Goal: Communication & Community: Answer question/provide support

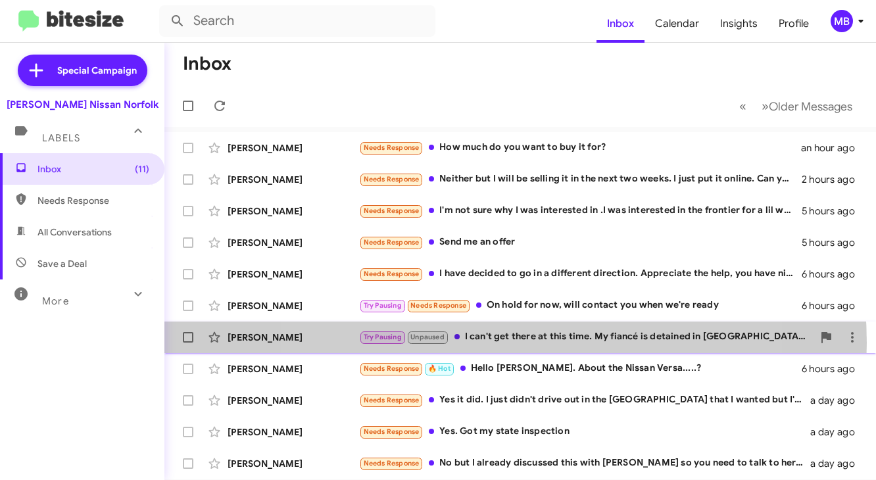
click at [490, 343] on div "Try Pausing Unpaused I can't get there at this time. My fiancé is detained in […" at bounding box center [586, 337] width 454 height 15
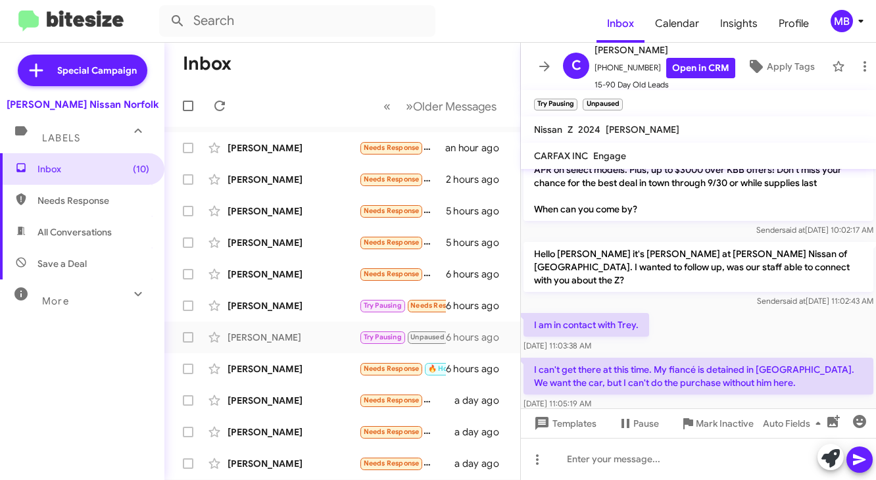
scroll to position [710, 0]
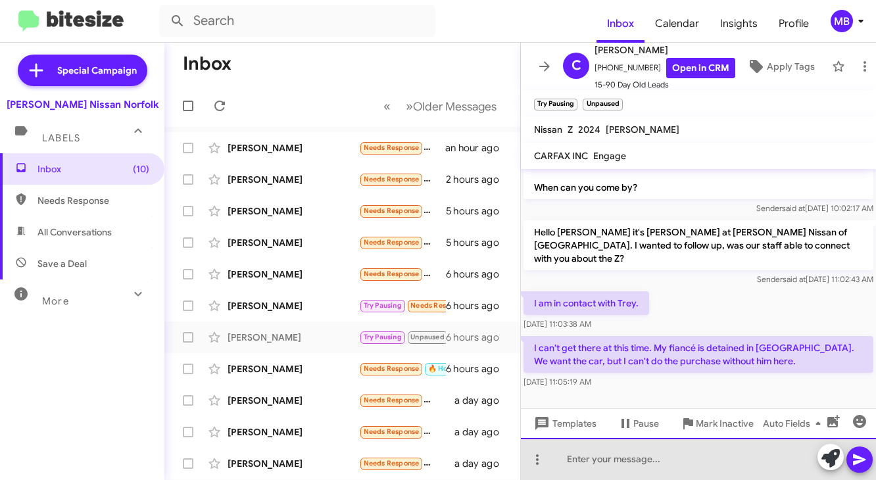
click at [585, 455] on div at bounding box center [698, 459] width 355 height 42
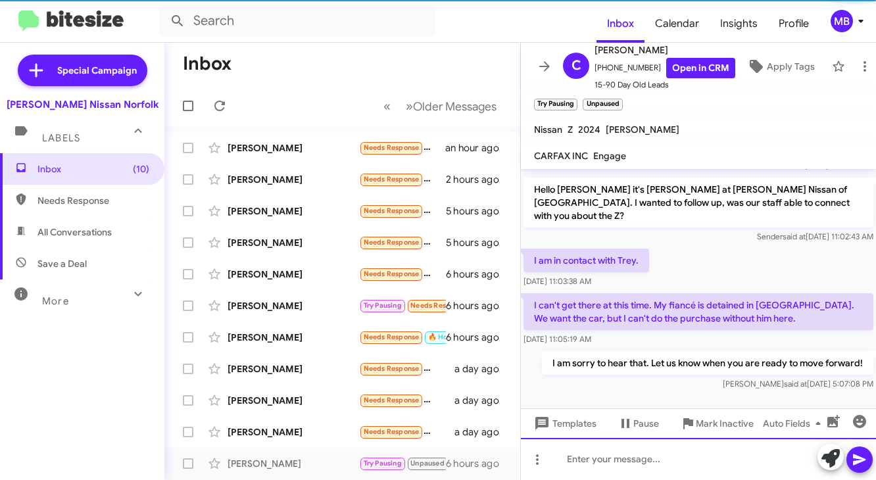
scroll to position [758, 0]
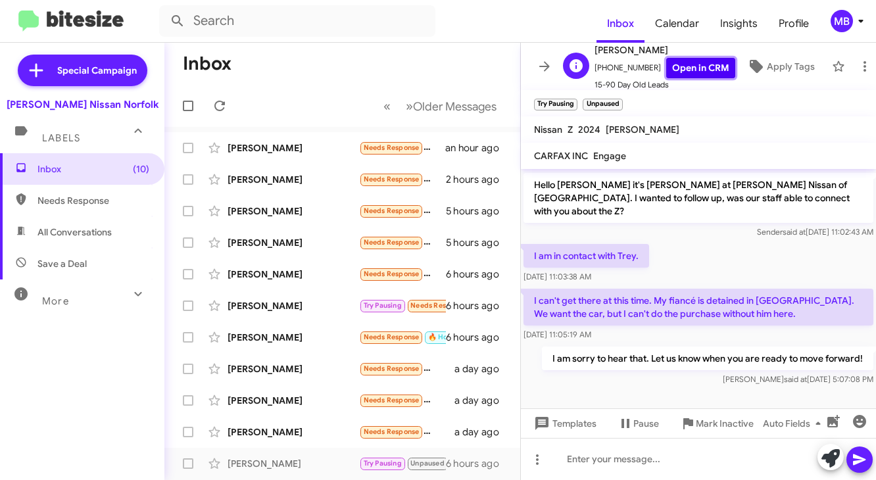
click at [695, 59] on link "Open in CRM" at bounding box center [700, 68] width 69 height 20
click at [94, 217] on span "All Conversations" at bounding box center [82, 232] width 164 height 32
type input "in:all-conversations"
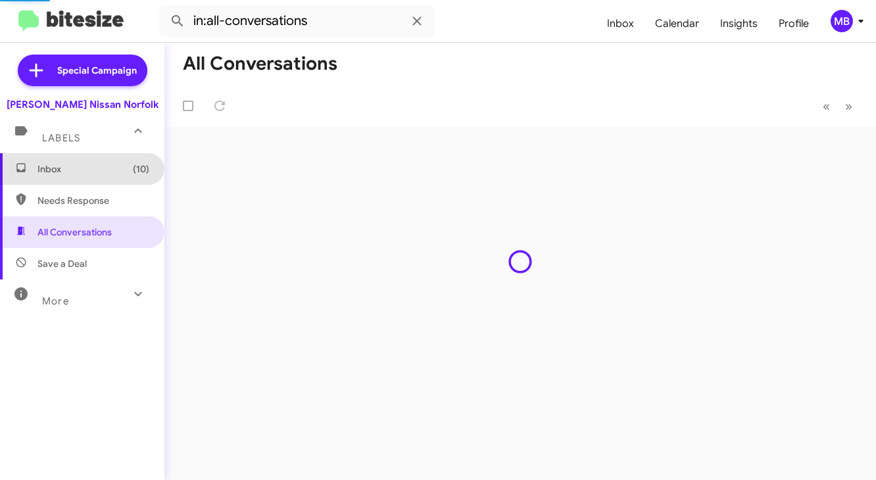
click at [88, 159] on span "Inbox (10)" at bounding box center [82, 169] width 164 height 32
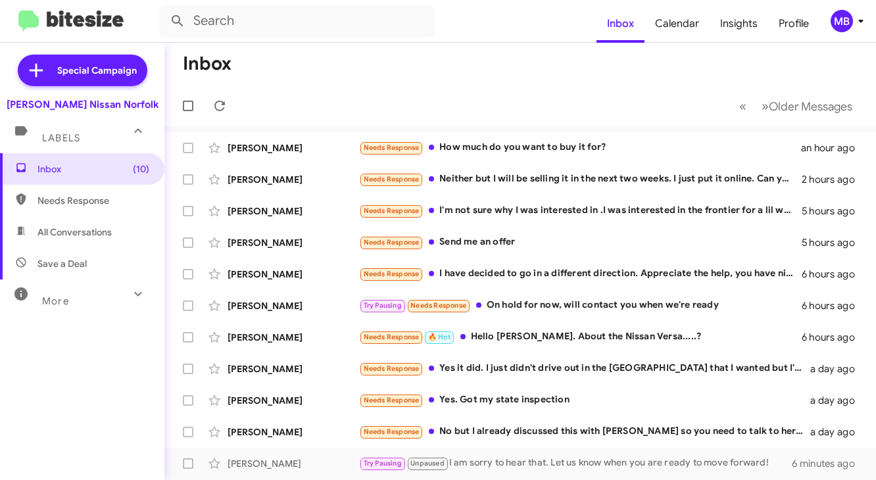
click at [421, 69] on mat-toolbar-row "Inbox" at bounding box center [520, 64] width 712 height 42
click at [546, 332] on div "Needs Response 🔥 Hot Hello [PERSON_NAME]. About the Nissan Versa.....?" at bounding box center [586, 337] width 454 height 15
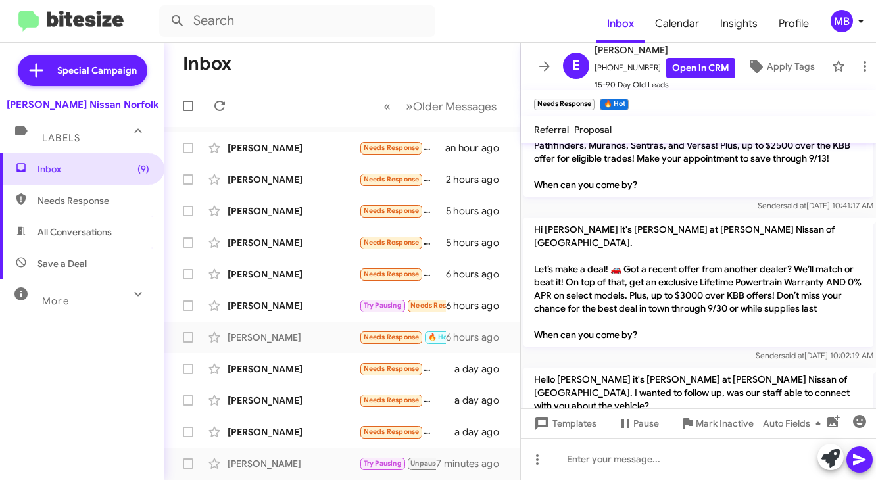
scroll to position [570, 0]
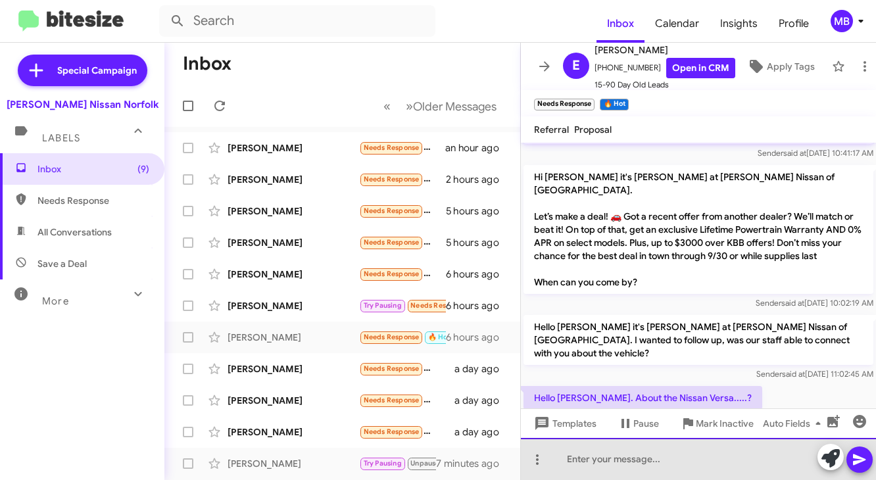
click at [649, 452] on div at bounding box center [698, 459] width 355 height 42
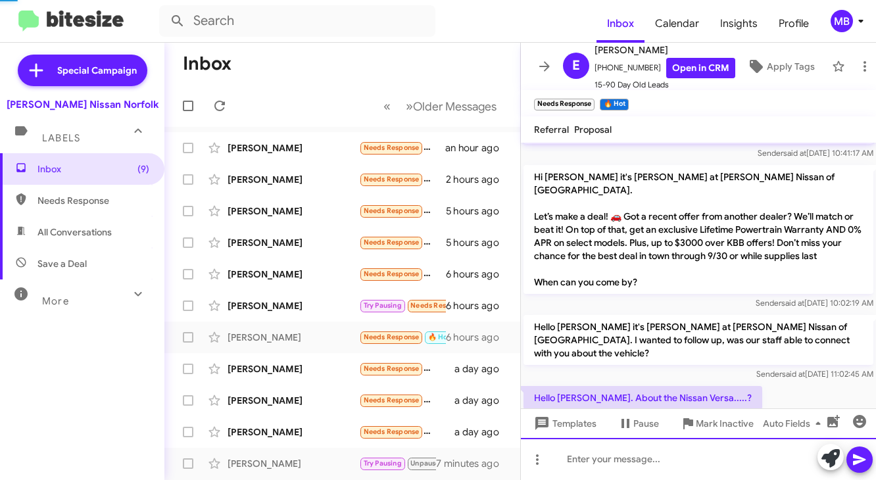
scroll to position [0, 0]
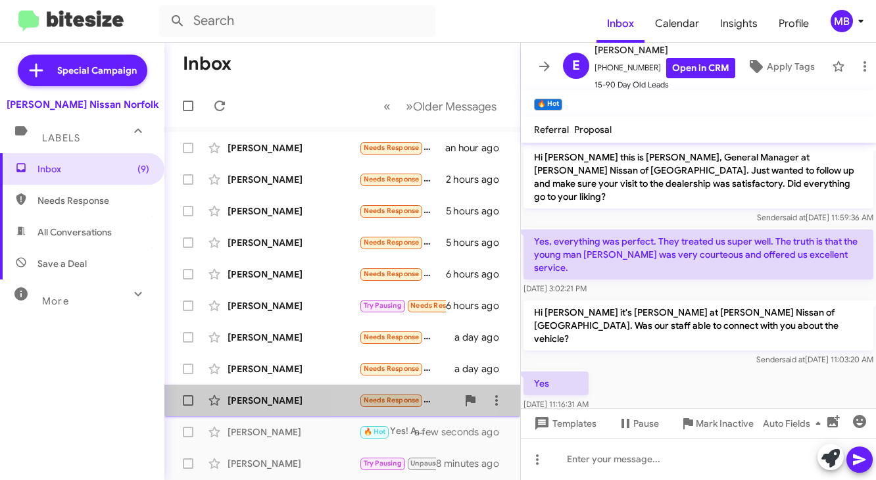
click at [393, 390] on div "[PERSON_NAME] Needs Response No but I already discussed this with [PERSON_NAME]…" at bounding box center [342, 400] width 335 height 26
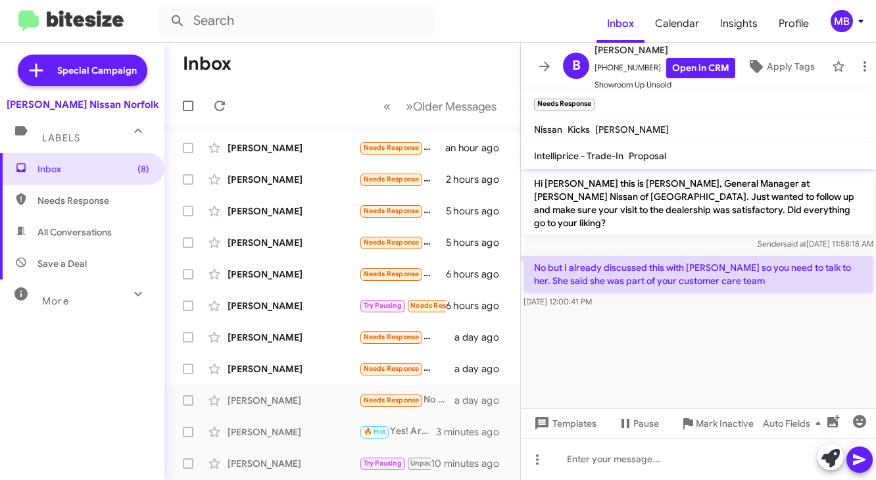
click at [384, 64] on mat-toolbar-row "Inbox" at bounding box center [342, 64] width 356 height 42
